Goal: Download file/media

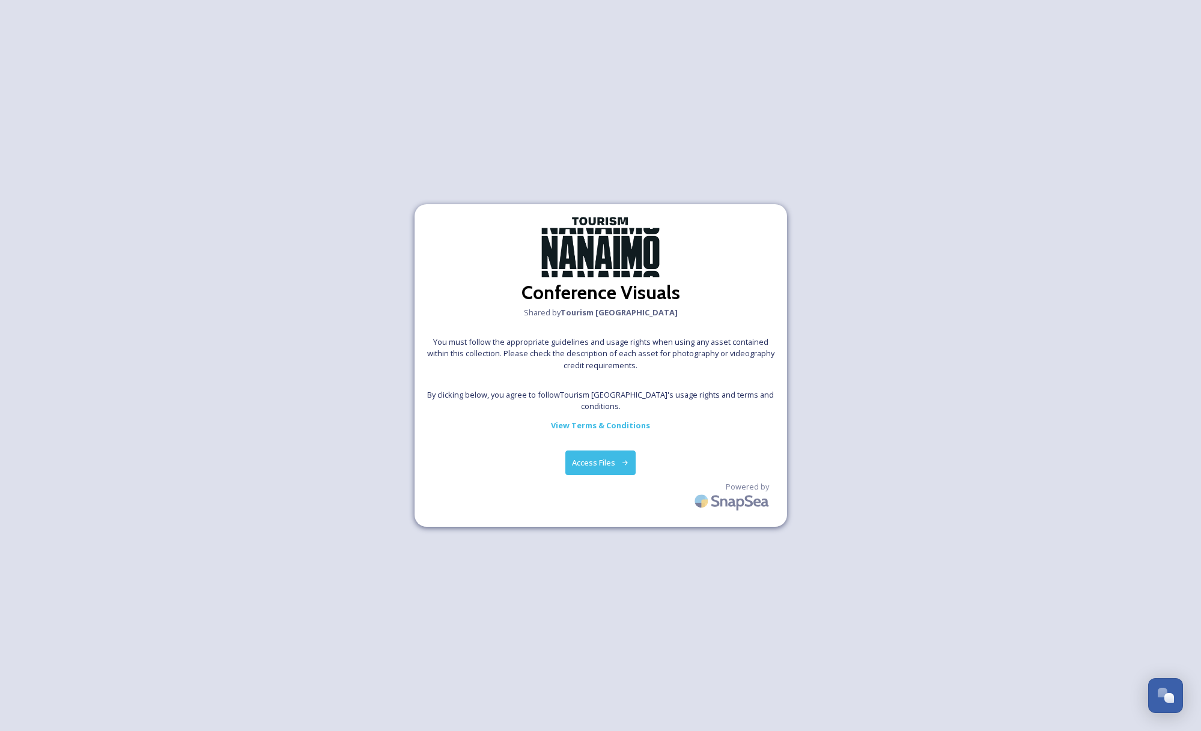
click at [606, 457] on button "Access Files" at bounding box center [600, 463] width 70 height 25
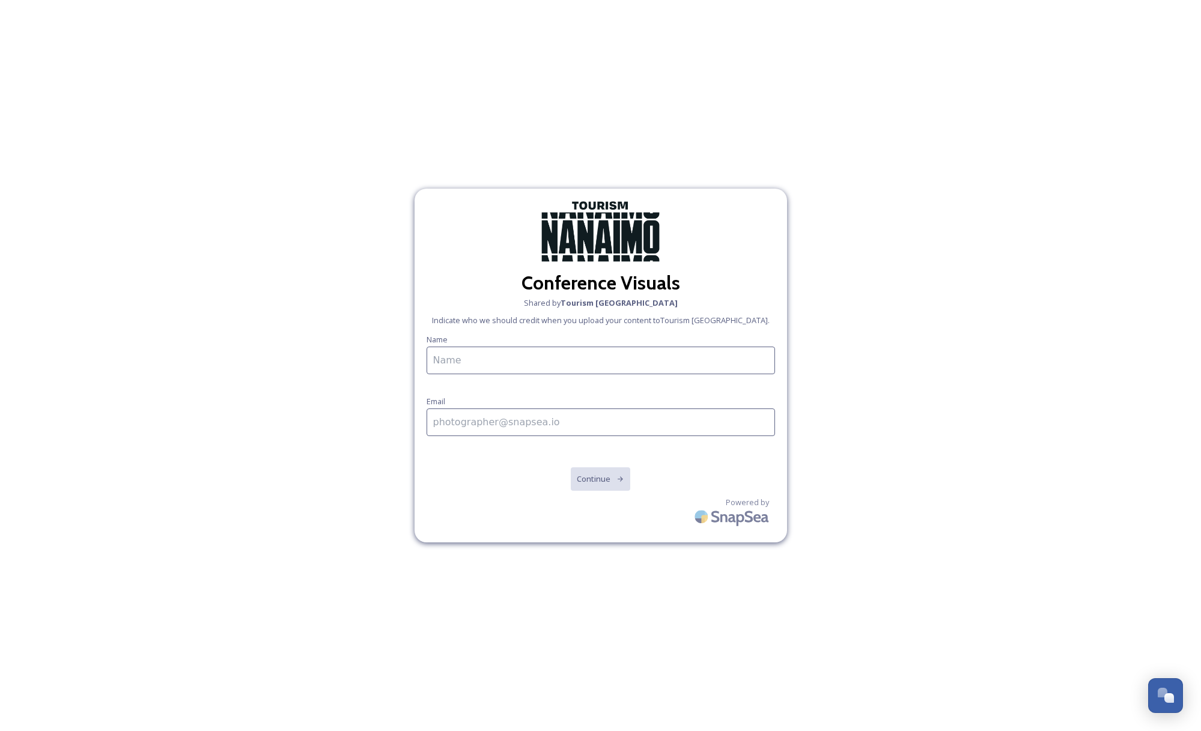
click at [539, 366] on input at bounding box center [601, 361] width 349 height 28
type input "G"
type input "British Columbia Hotel Association"
type input "[EMAIL_ADDRESS][DOMAIN_NAME]"
click at [597, 471] on button "Continue" at bounding box center [600, 479] width 61 height 25
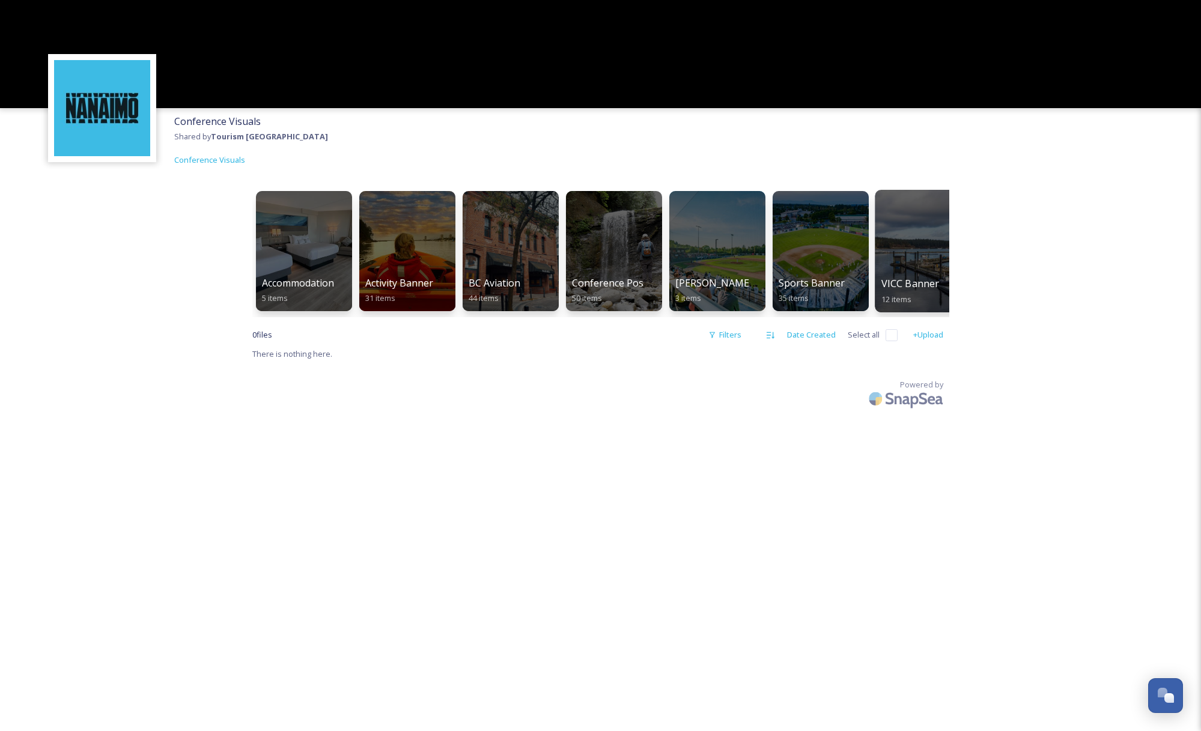
click at [909, 243] on div at bounding box center [924, 251] width 98 height 123
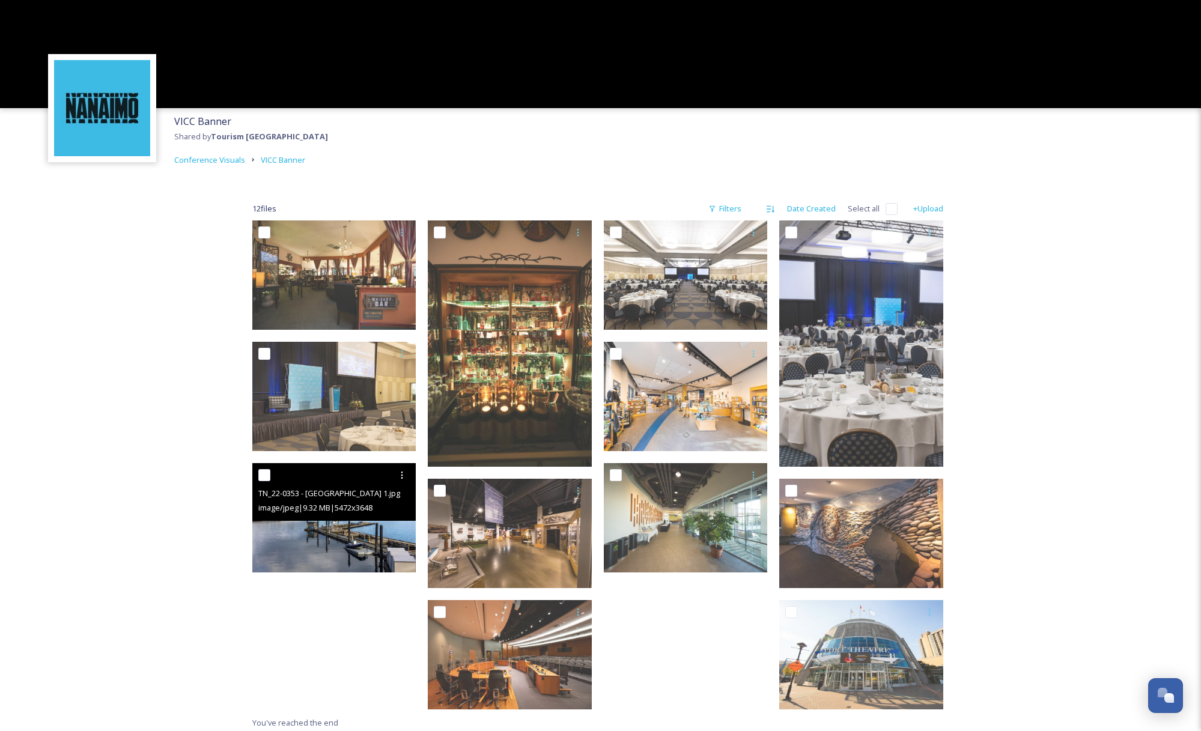
click at [303, 544] on img at bounding box center [334, 517] width 164 height 109
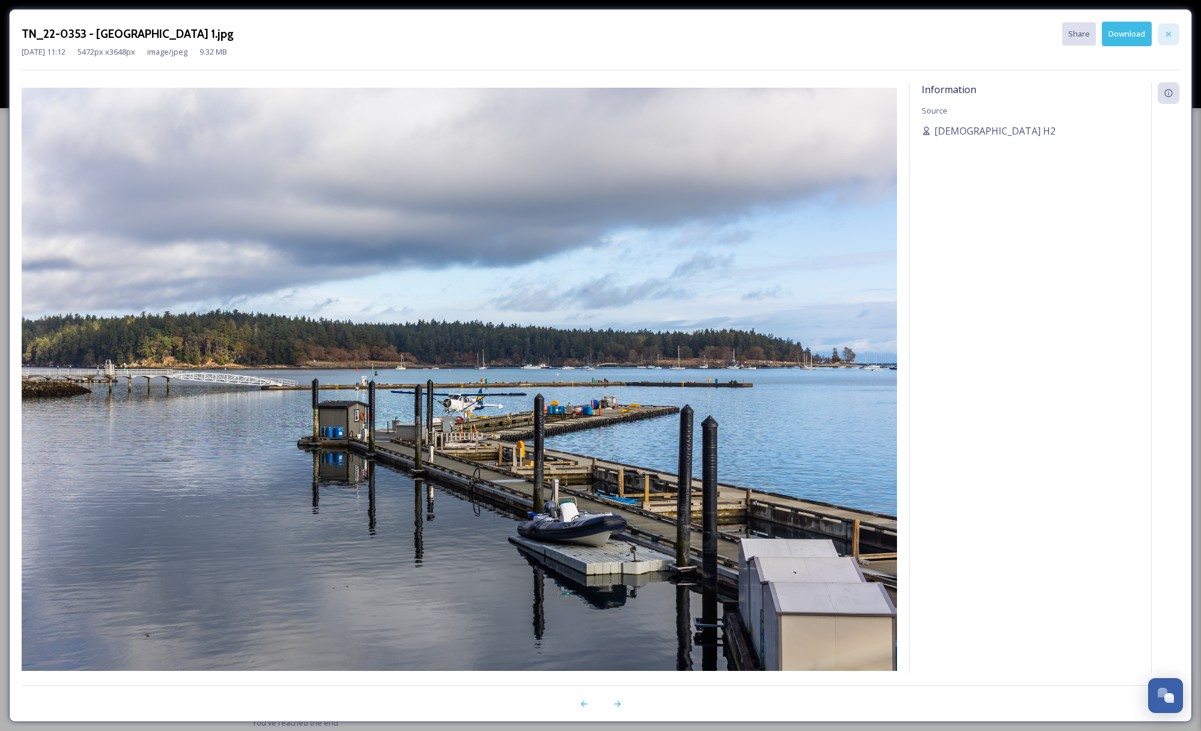
click at [1171, 32] on icon at bounding box center [1169, 34] width 10 height 10
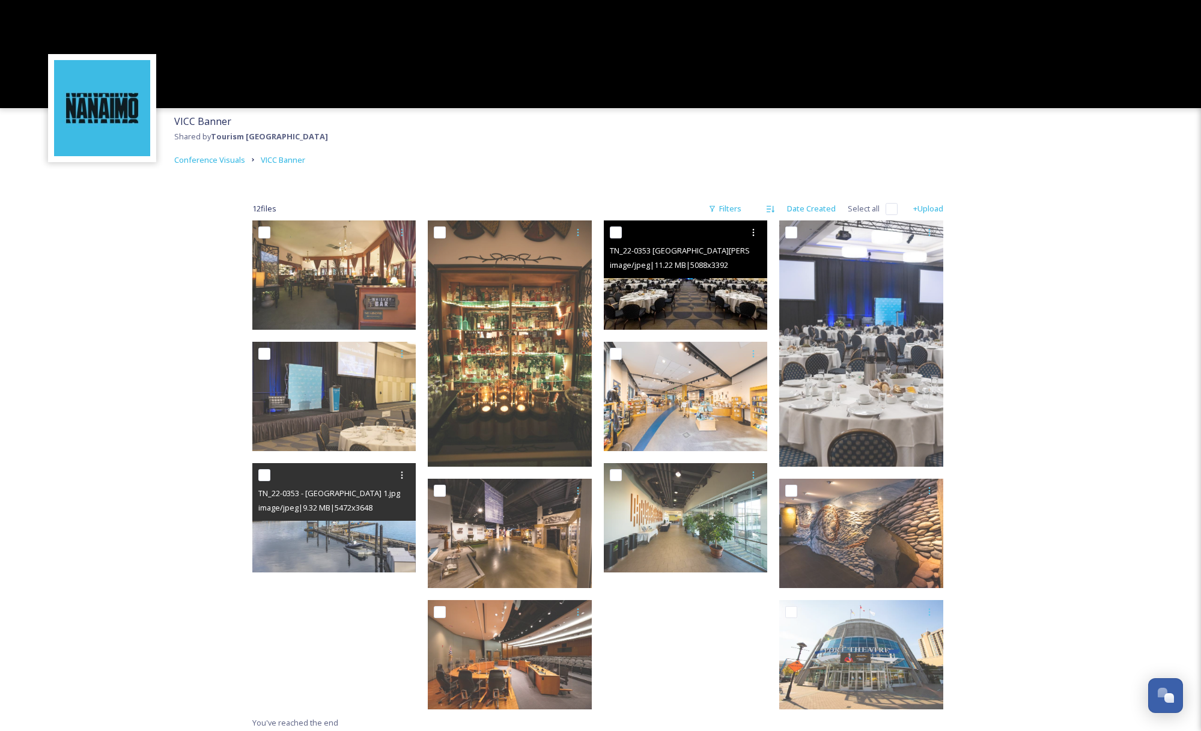
click at [686, 314] on img at bounding box center [686, 275] width 164 height 109
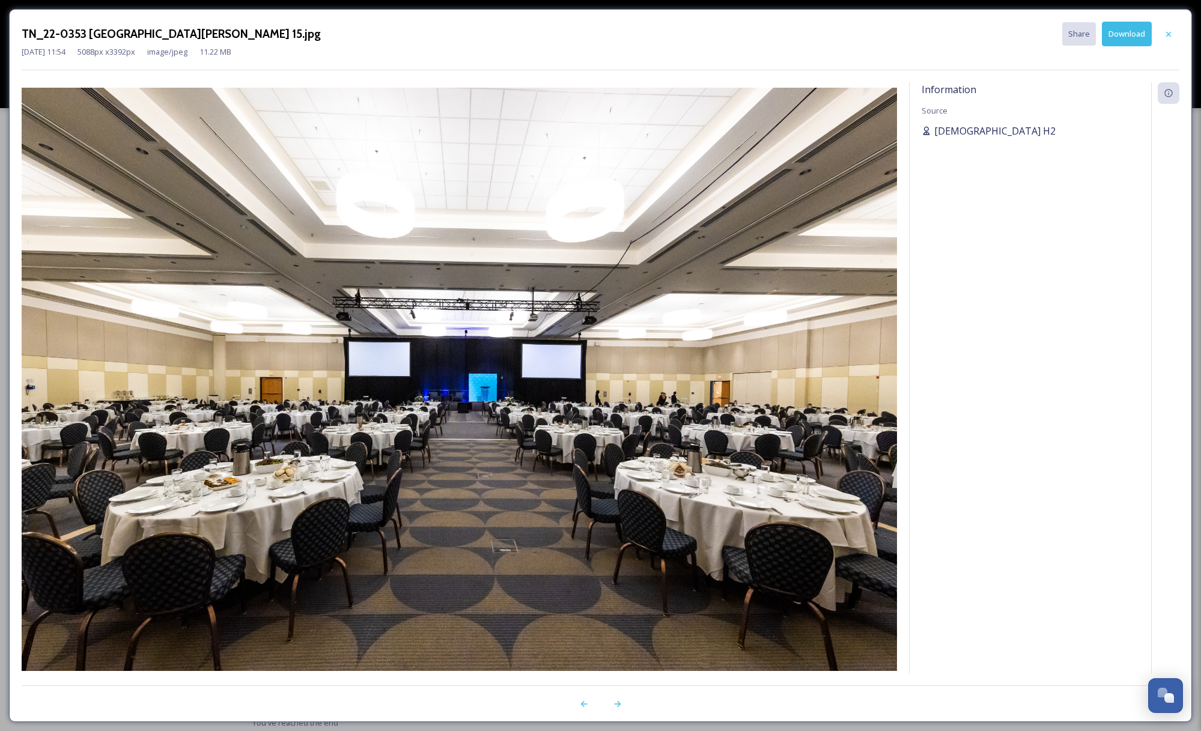
click at [974, 132] on span "[DEMOGRAPHIC_DATA] H2" at bounding box center [994, 131] width 121 height 14
click at [925, 133] on icon at bounding box center [927, 131] width 7 height 8
drag, startPoint x: 1136, startPoint y: 42, endPoint x: 1144, endPoint y: 41, distance: 7.3
click at [1136, 42] on button "Download" at bounding box center [1127, 34] width 50 height 25
click at [1072, 163] on div "Information Source [DEMOGRAPHIC_DATA] H2" at bounding box center [1031, 393] width 242 height 623
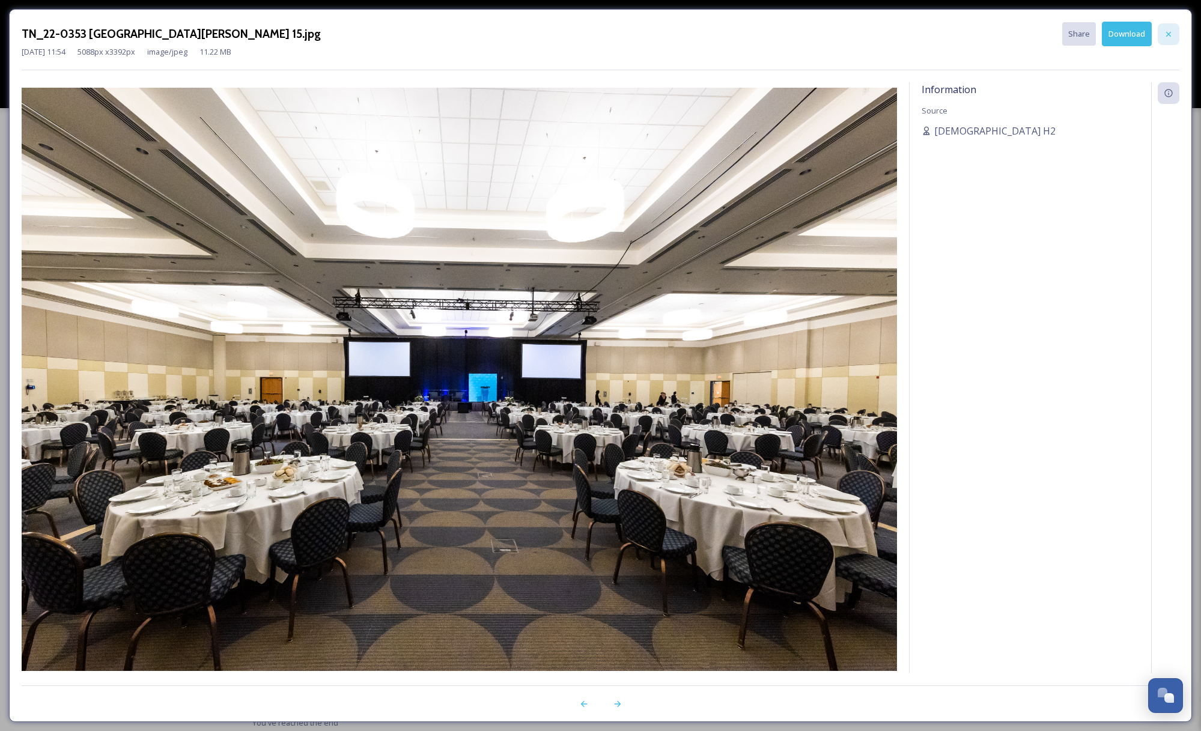
click at [1166, 34] on icon at bounding box center [1169, 34] width 10 height 10
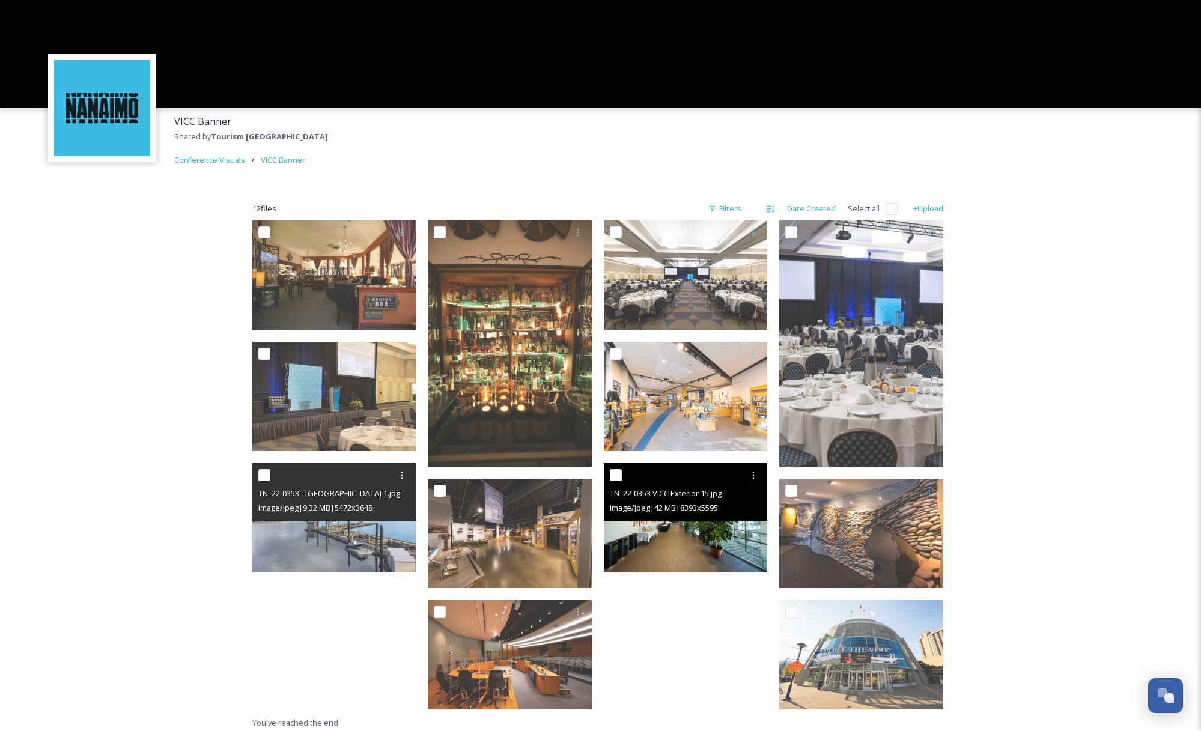
click at [699, 545] on img at bounding box center [686, 517] width 164 height 109
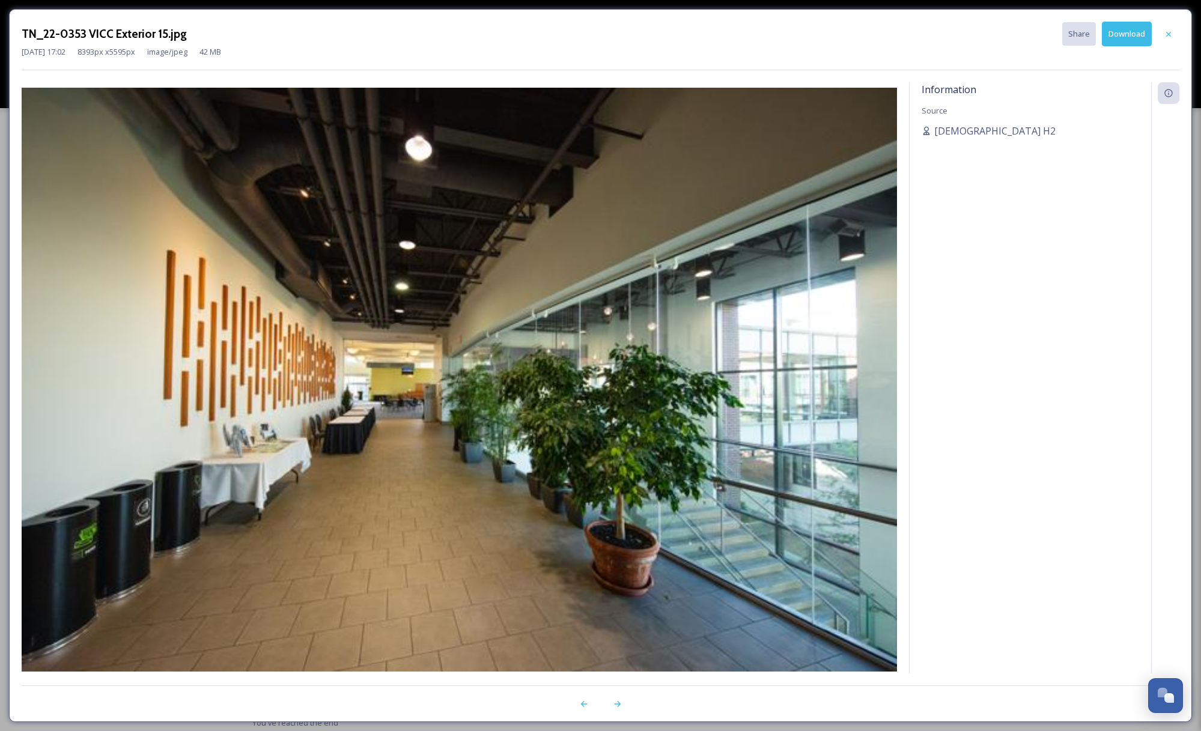
click at [1138, 35] on button "Download" at bounding box center [1127, 34] width 50 height 25
drag, startPoint x: 1173, startPoint y: 38, endPoint x: 1166, endPoint y: 41, distance: 7.5
click at [1172, 38] on icon at bounding box center [1169, 34] width 10 height 10
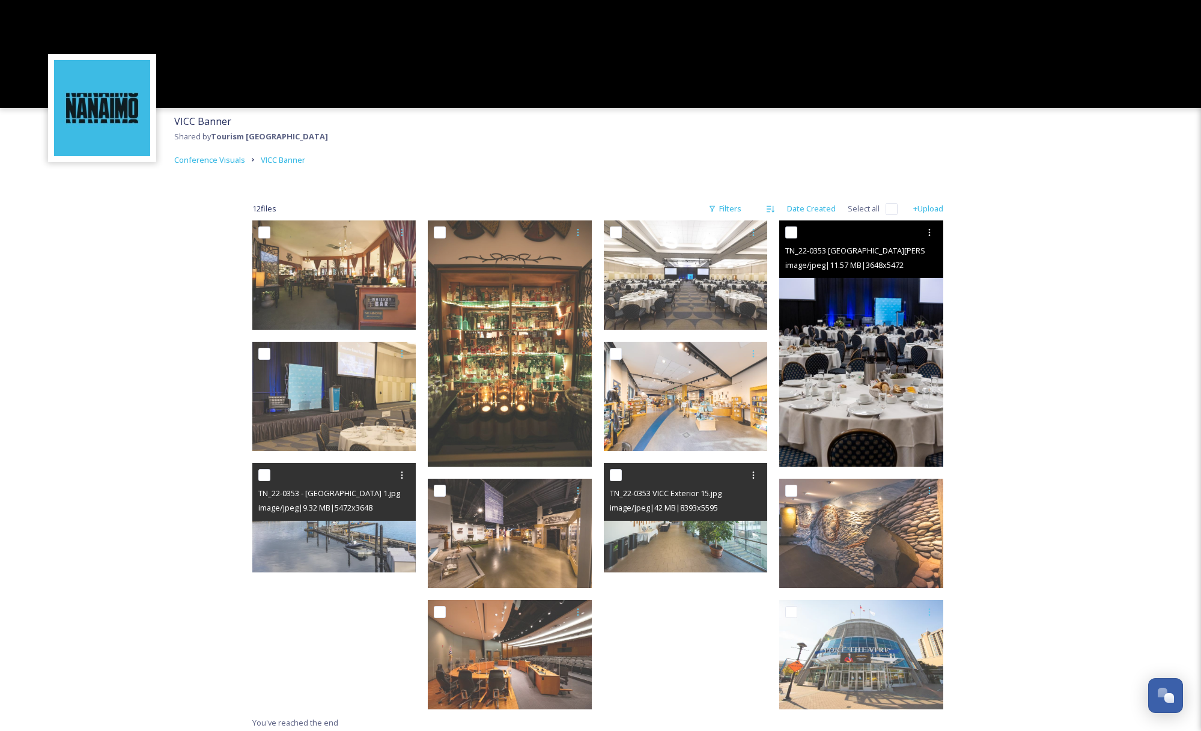
click at [867, 370] on img at bounding box center [861, 344] width 164 height 246
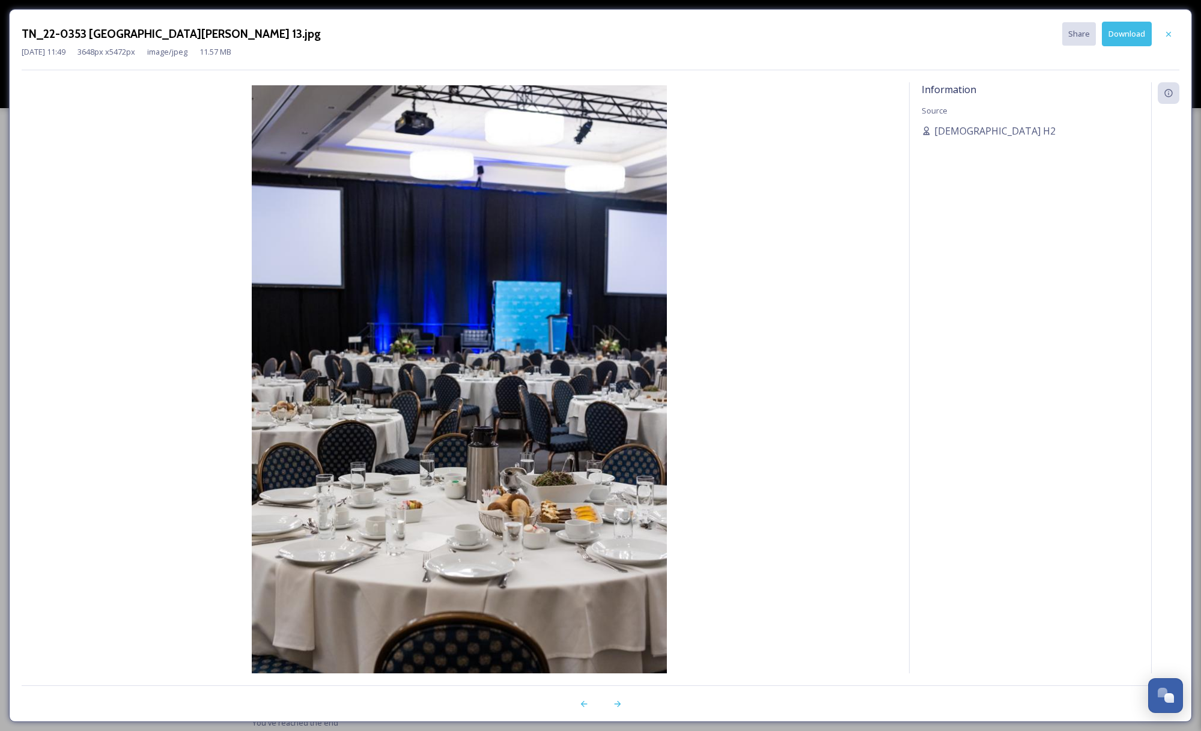
click at [1122, 34] on button "Download" at bounding box center [1127, 34] width 50 height 25
click at [1166, 32] on icon at bounding box center [1169, 34] width 10 height 10
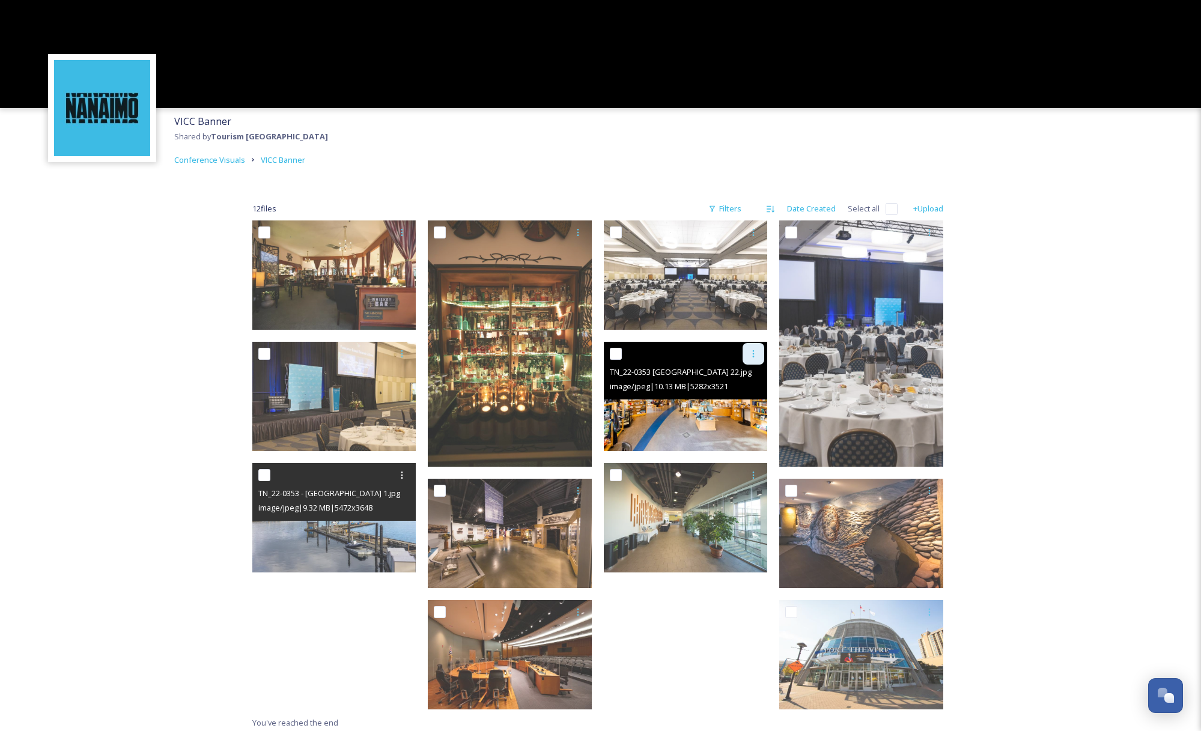
click at [752, 358] on icon at bounding box center [754, 354] width 10 height 10
click at [746, 403] on span "Download" at bounding box center [739, 403] width 37 height 11
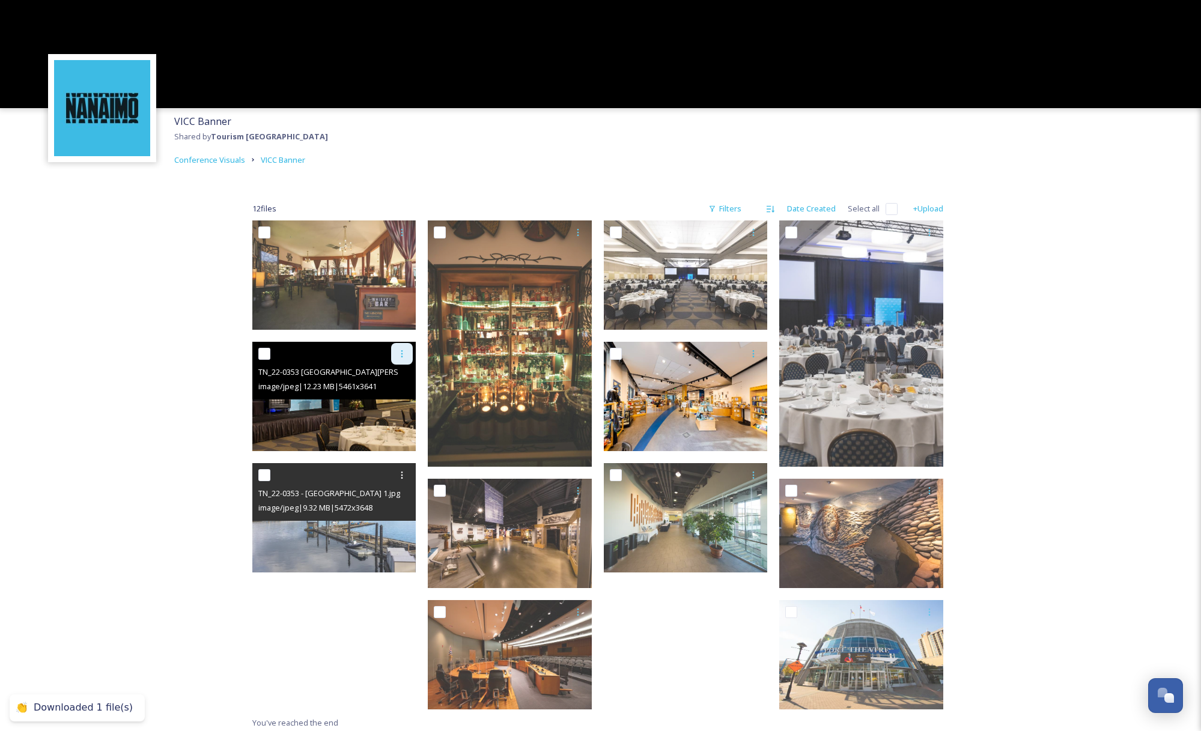
click at [400, 354] on icon at bounding box center [402, 354] width 10 height 10
click at [403, 408] on span "Download" at bounding box center [388, 403] width 37 height 11
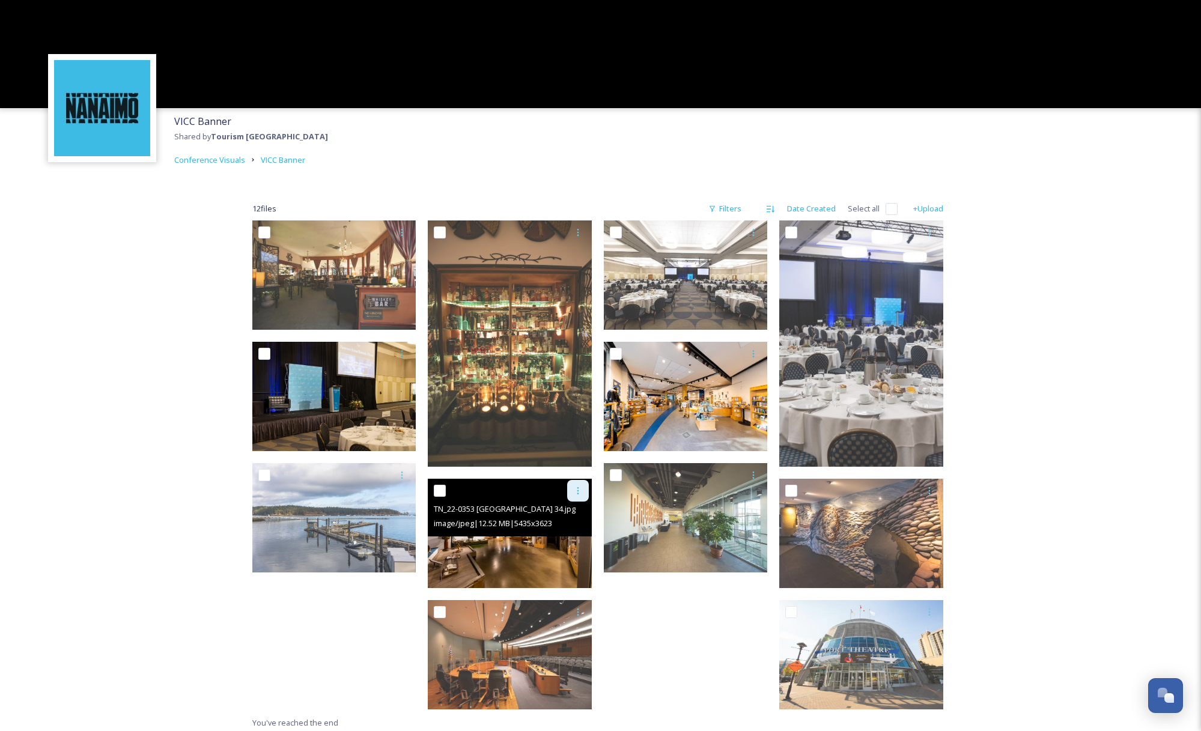
click at [576, 495] on icon at bounding box center [578, 491] width 10 height 10
drag, startPoint x: 573, startPoint y: 544, endPoint x: 580, endPoint y: 563, distance: 20.2
click at [573, 544] on span "Download" at bounding box center [564, 540] width 37 height 11
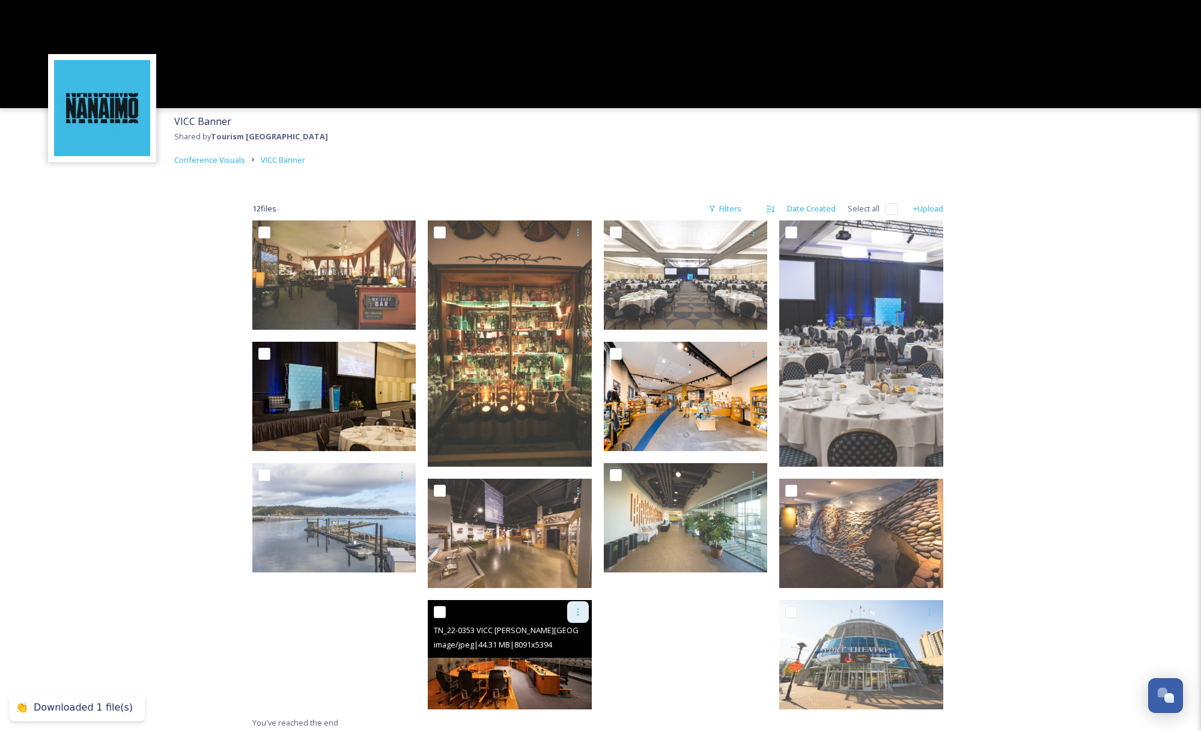
click at [579, 617] on div at bounding box center [578, 613] width 22 height 22
click at [573, 657] on span "Download" at bounding box center [564, 661] width 37 height 11
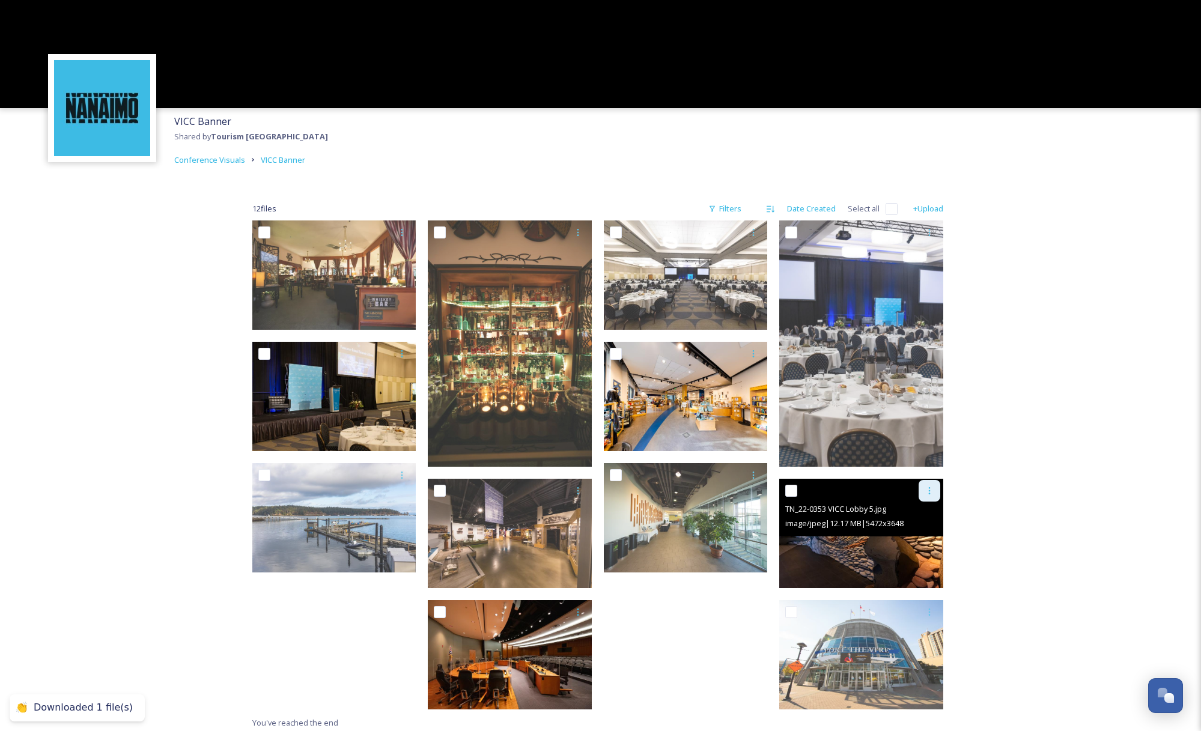
click at [933, 496] on div at bounding box center [930, 491] width 22 height 22
click at [918, 547] on div "Download" at bounding box center [915, 540] width 49 height 23
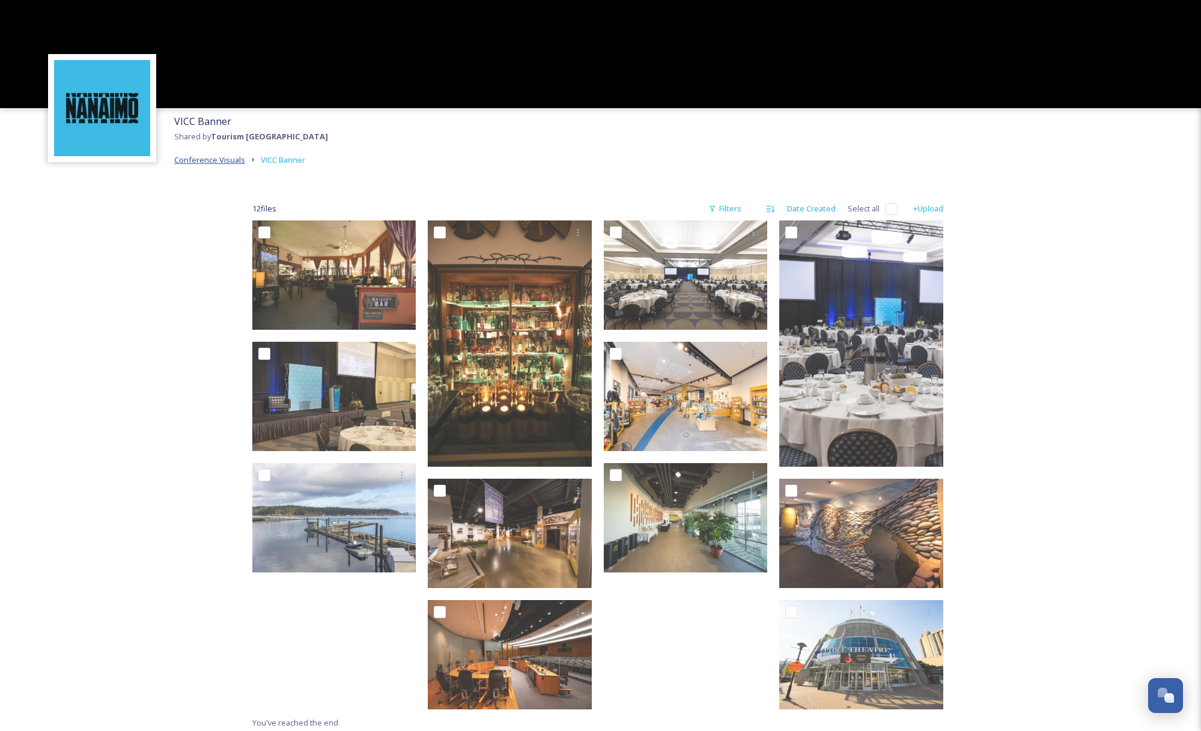
click at [226, 158] on span "Conference Visuals" at bounding box center [209, 159] width 71 height 11
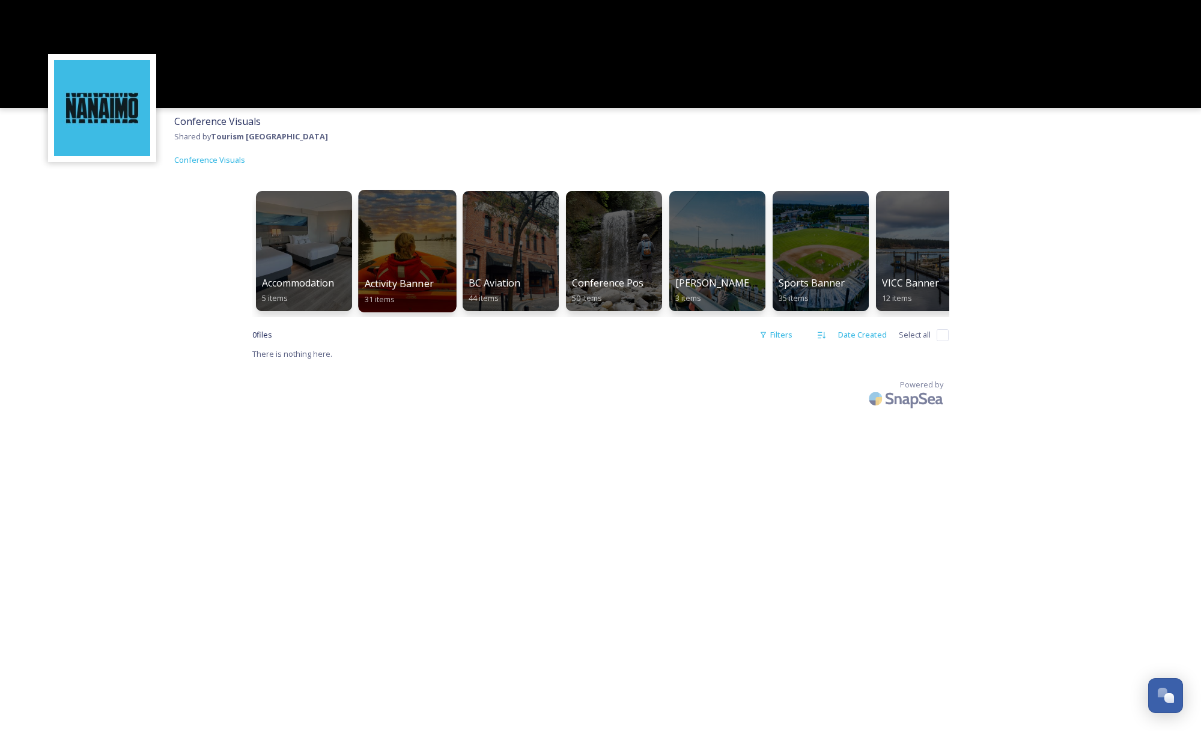
click at [428, 242] on div at bounding box center [407, 251] width 98 height 123
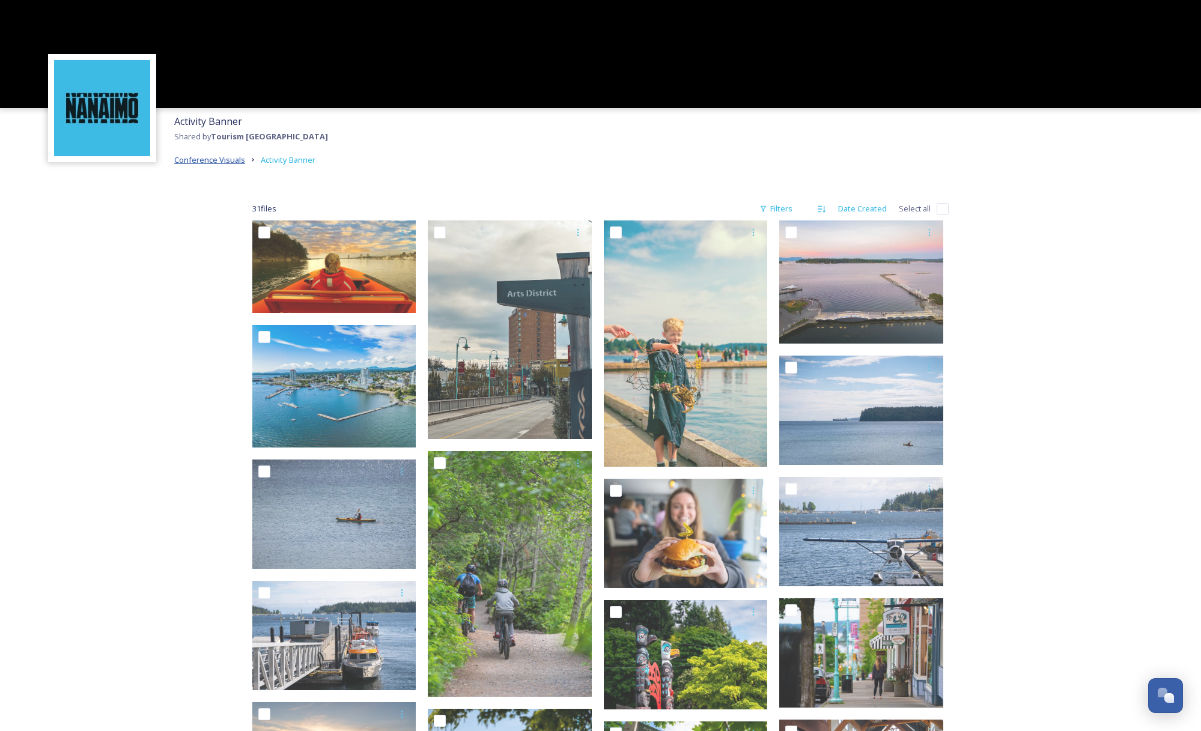
click at [211, 160] on span "Conference Visuals" at bounding box center [209, 159] width 71 height 11
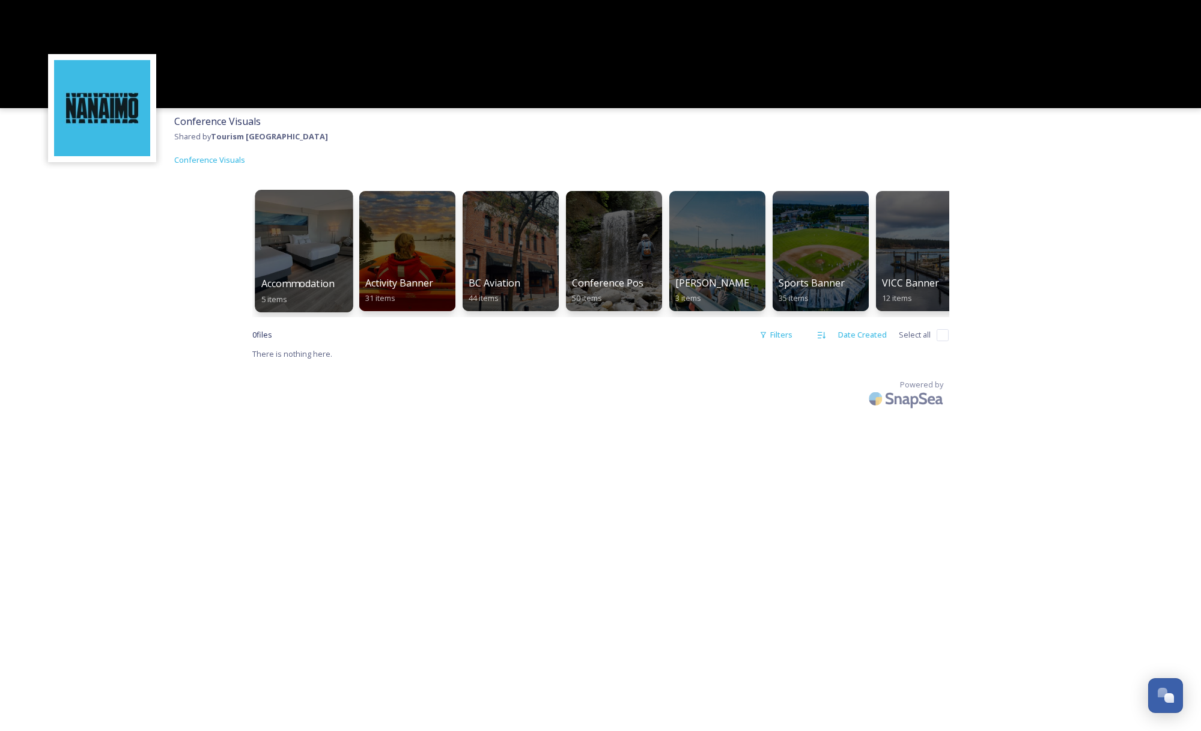
click at [317, 269] on div at bounding box center [304, 251] width 98 height 123
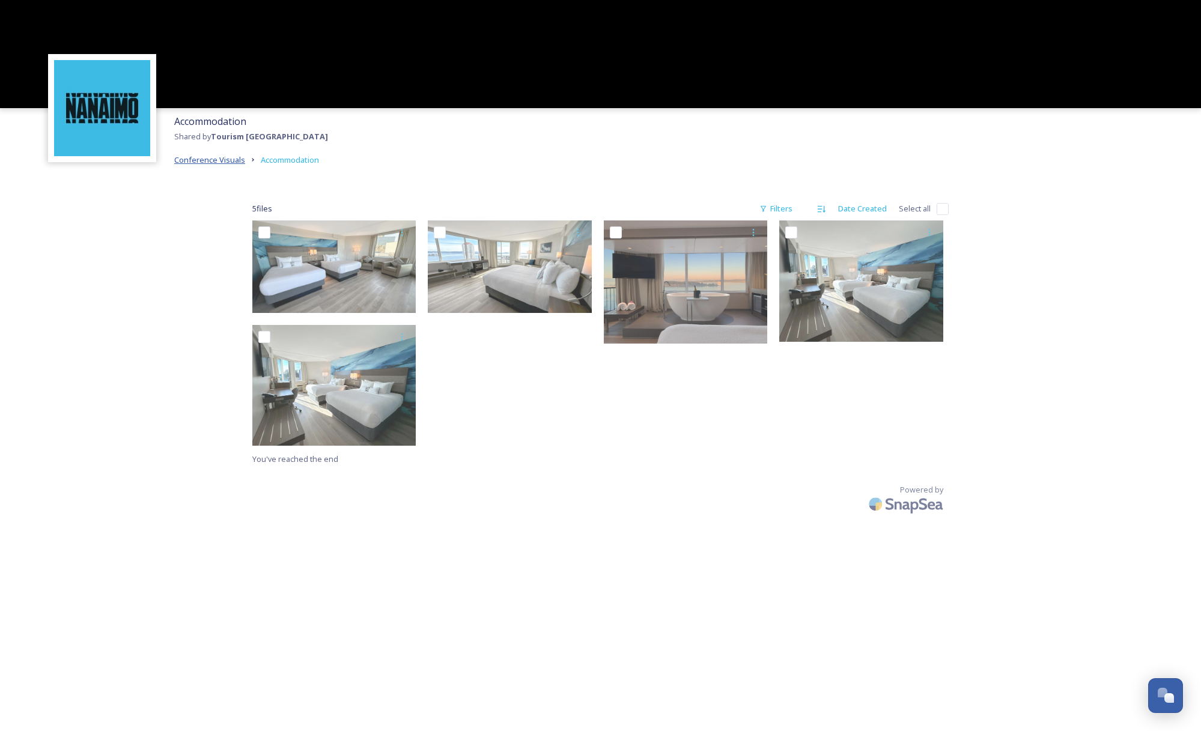
click at [238, 158] on span "Conference Visuals" at bounding box center [209, 159] width 71 height 11
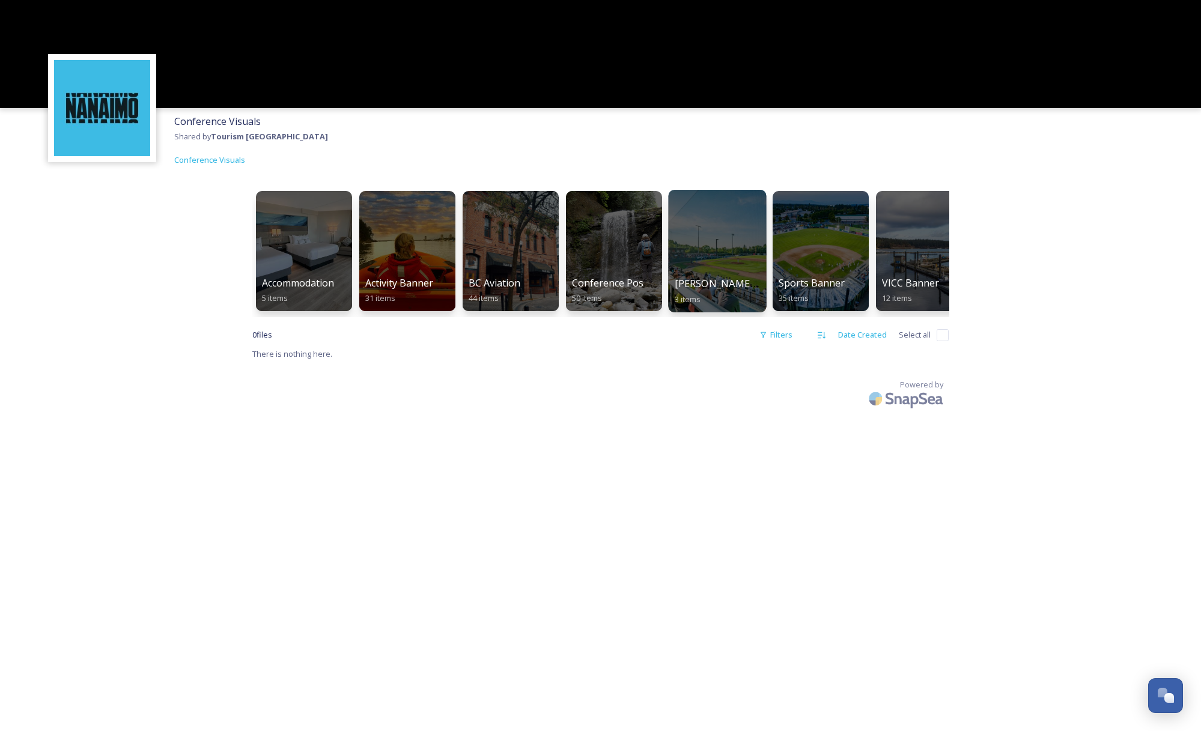
click at [734, 262] on div at bounding box center [717, 251] width 98 height 123
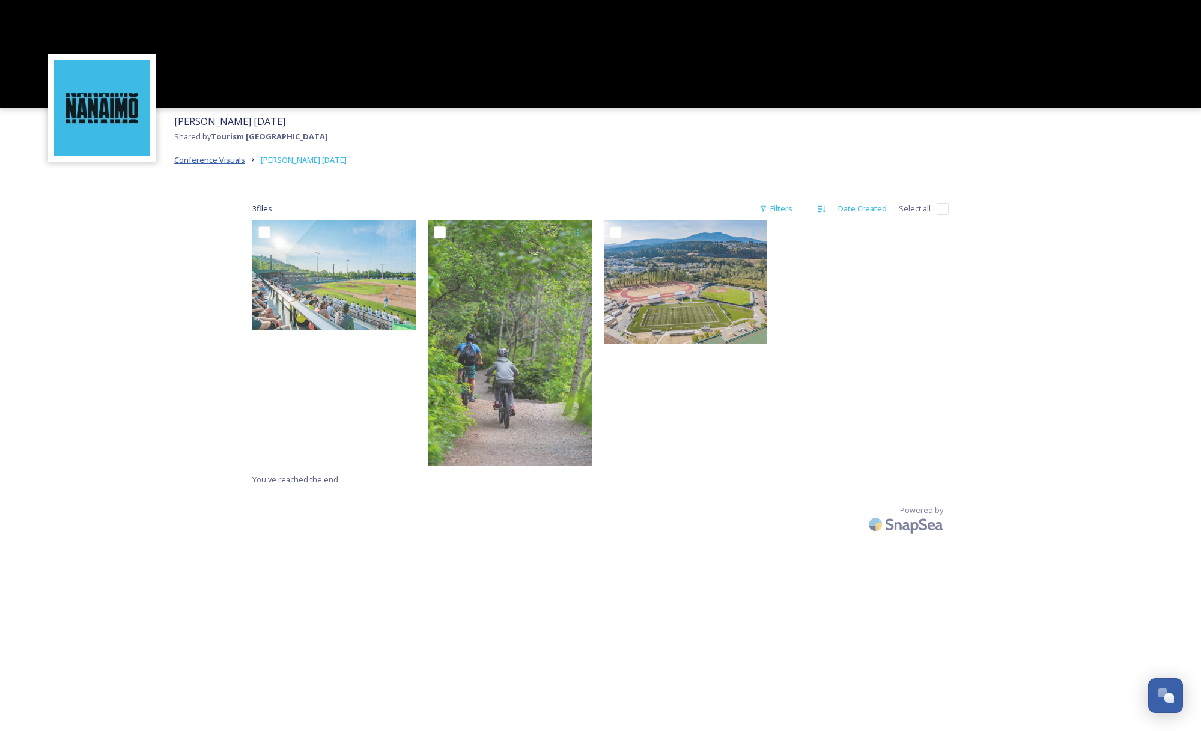
click at [239, 162] on span "Conference Visuals" at bounding box center [209, 159] width 71 height 11
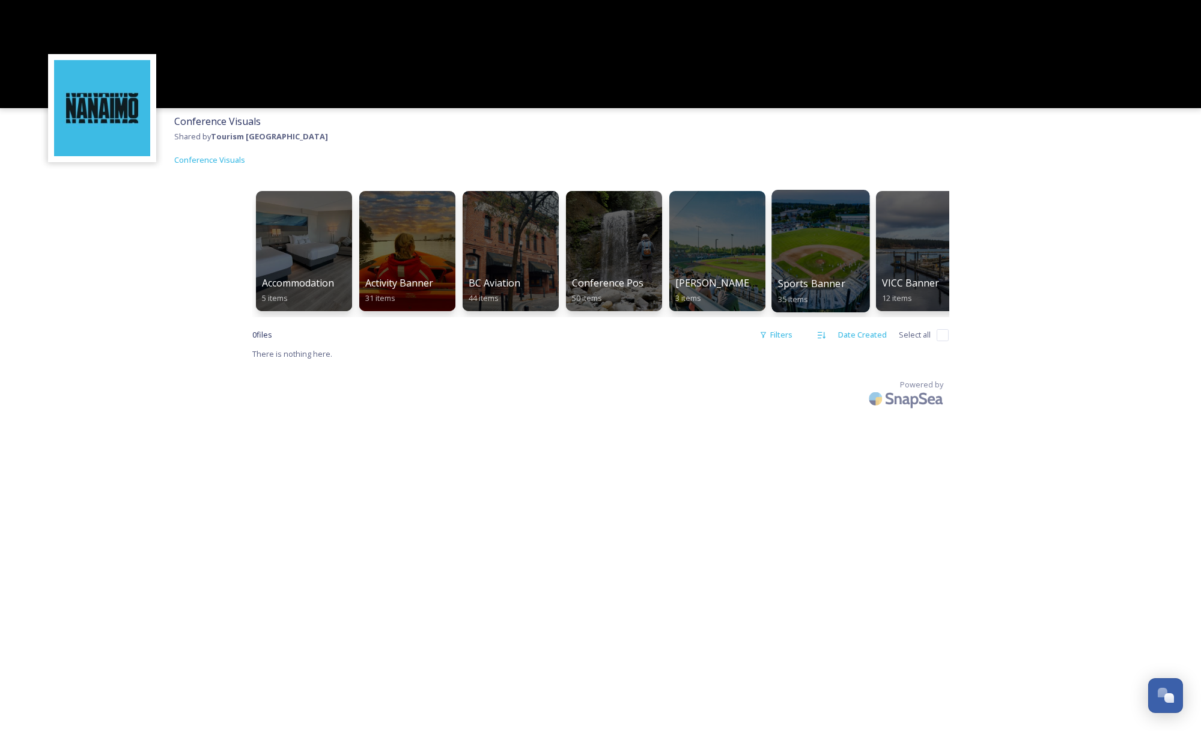
click at [838, 269] on div at bounding box center [821, 251] width 98 height 123
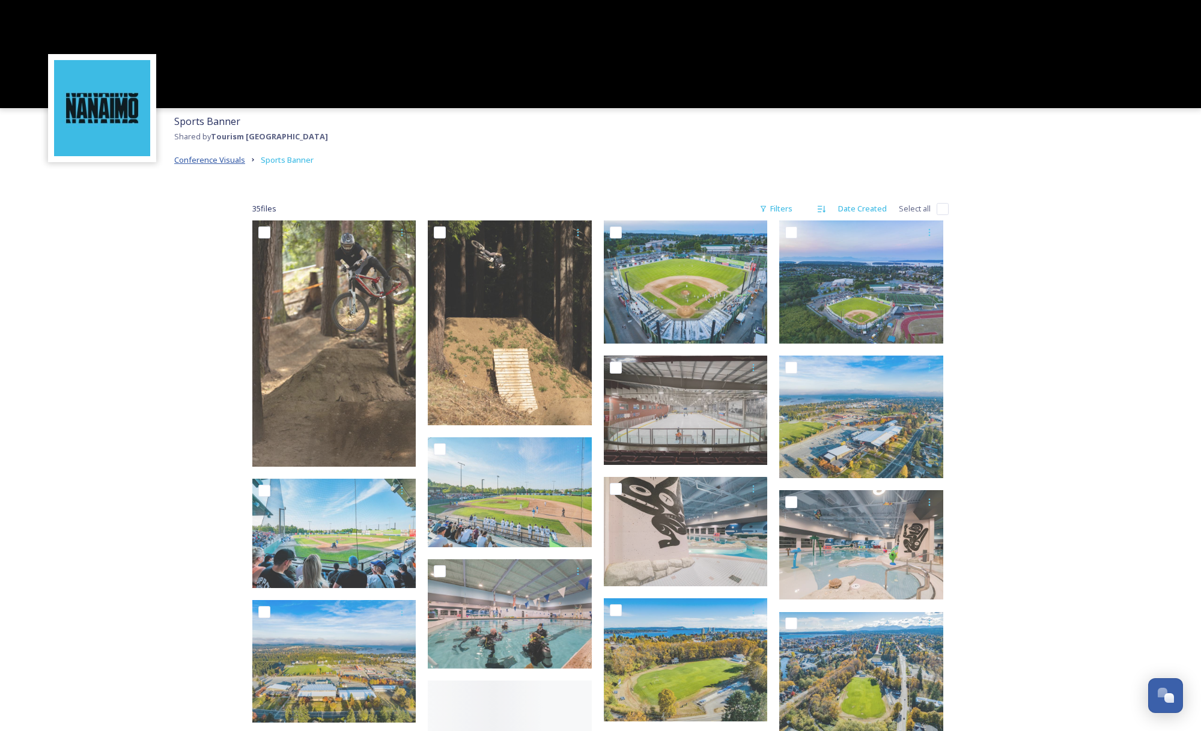
click at [222, 163] on span "Conference Visuals" at bounding box center [209, 159] width 71 height 11
